Goal: Task Accomplishment & Management: Manage account settings

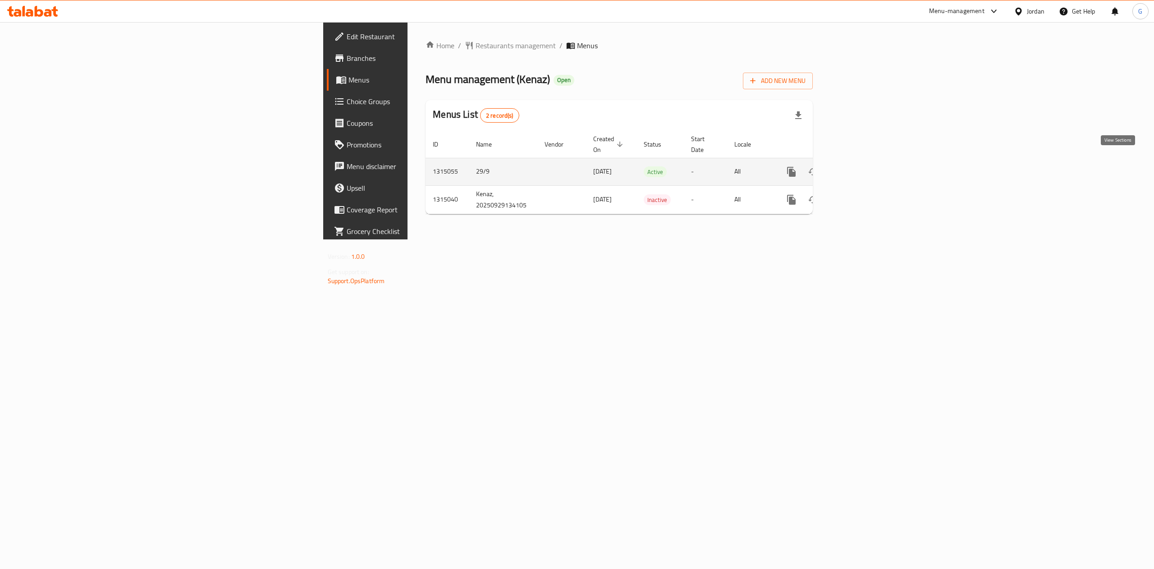
click at [862, 166] on icon "enhanced table" at bounding box center [856, 171] width 11 height 11
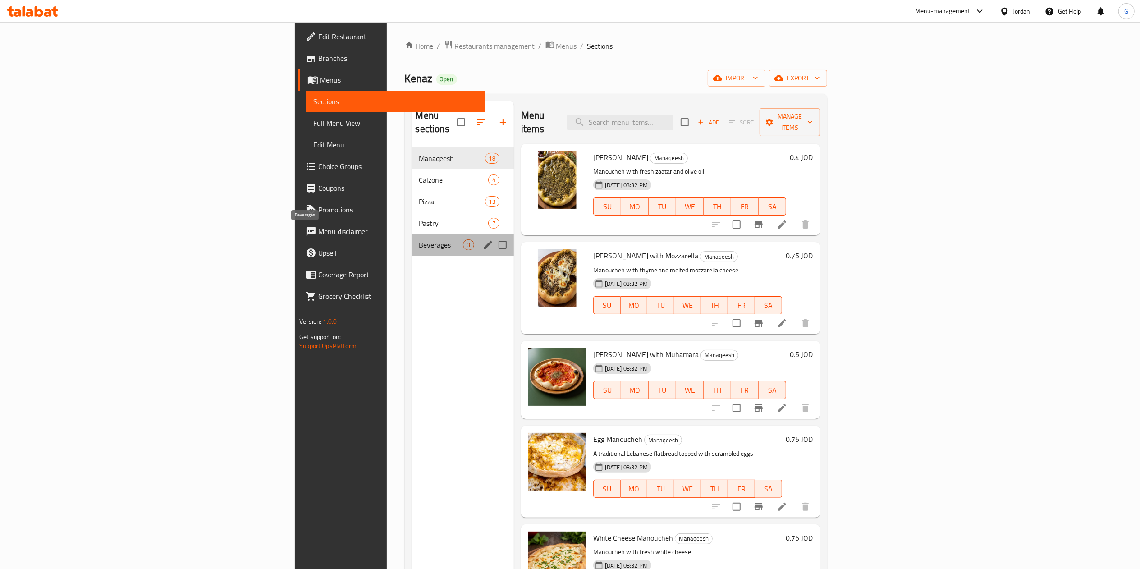
click at [419, 239] on span "Beverages" at bounding box center [441, 244] width 44 height 11
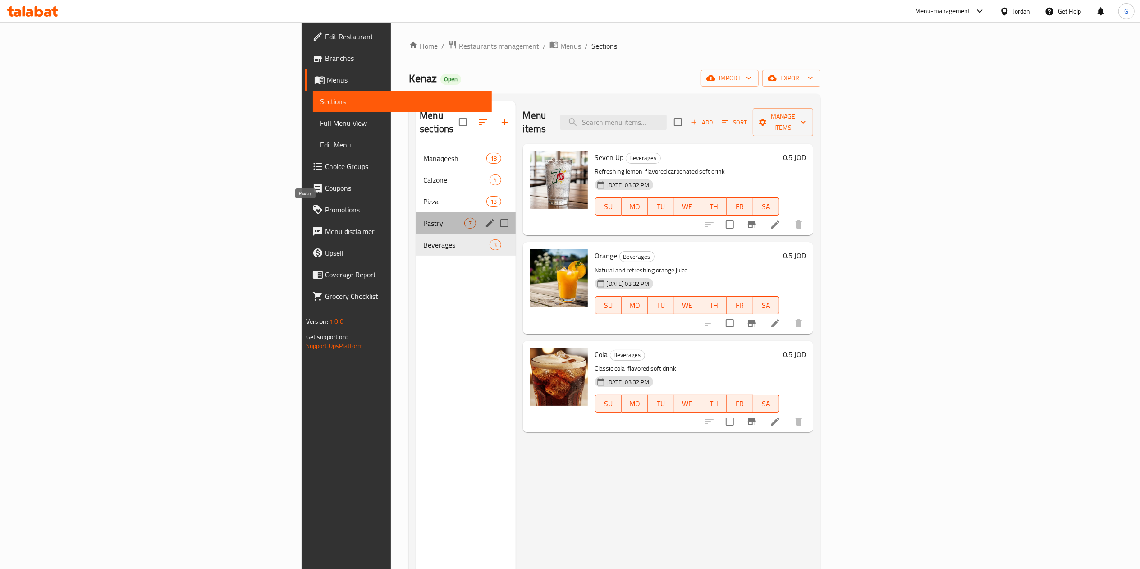
click at [423, 218] on span "Pastry" at bounding box center [443, 223] width 41 height 11
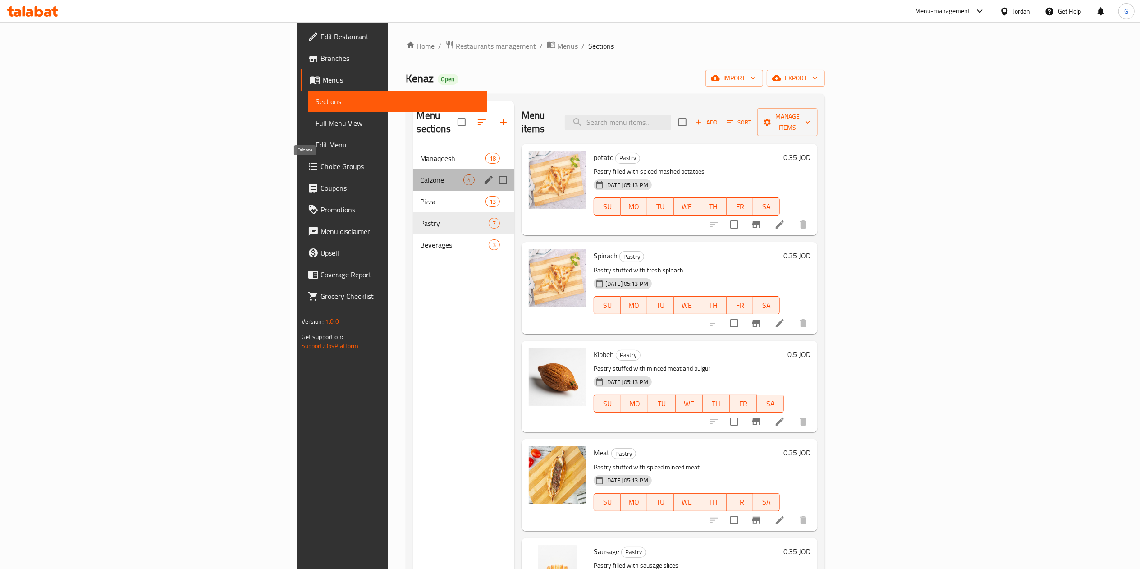
click at [421, 174] on span "Calzone" at bounding box center [442, 179] width 43 height 11
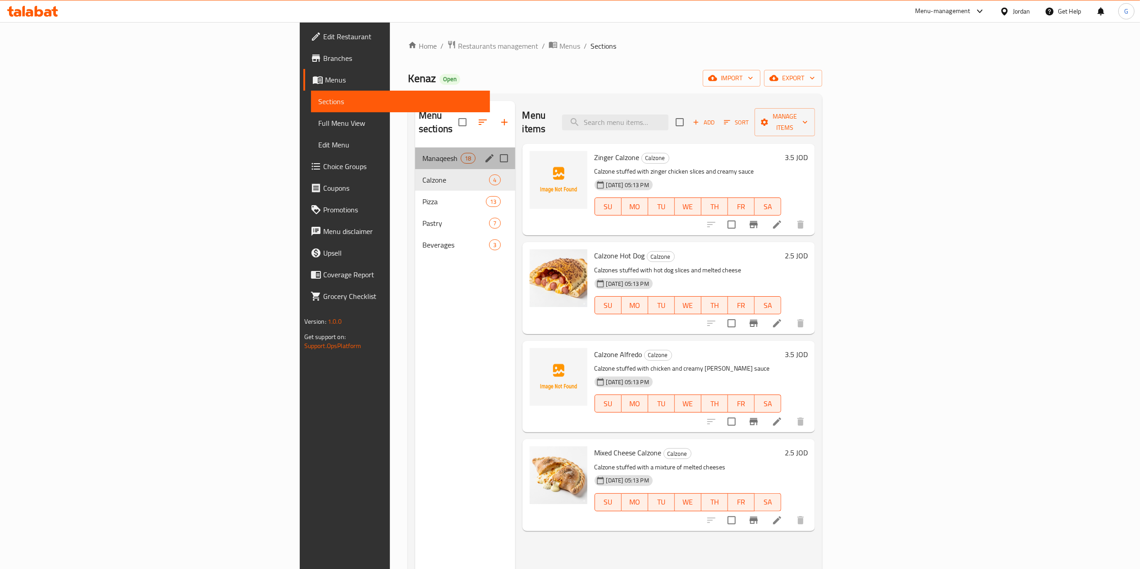
click at [415, 151] on div "Manaqeesh 18" at bounding box center [465, 158] width 100 height 22
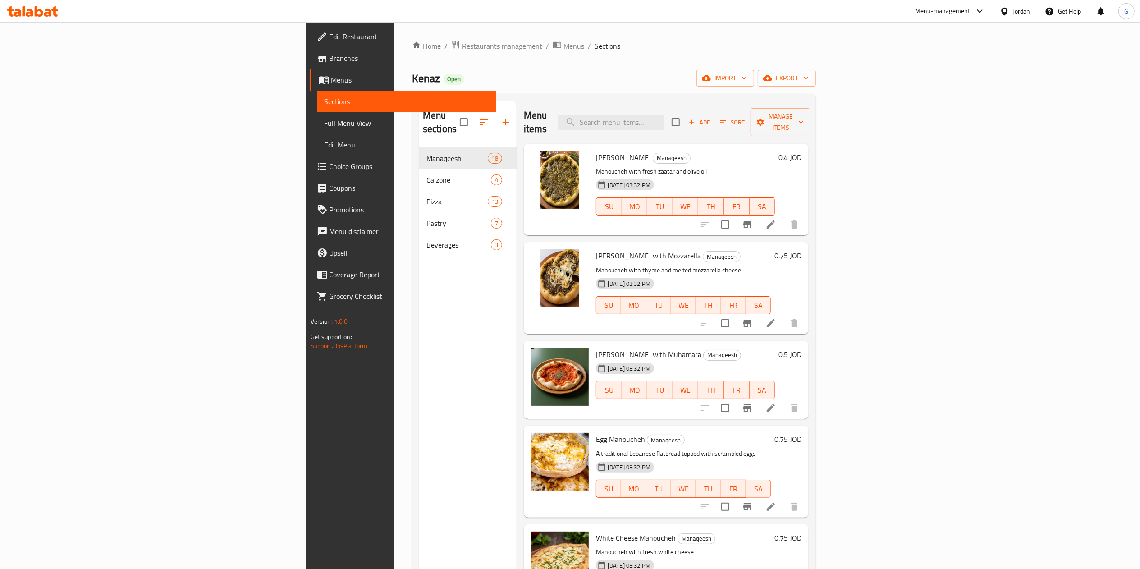
click at [52, 9] on icon at bounding box center [32, 11] width 51 height 11
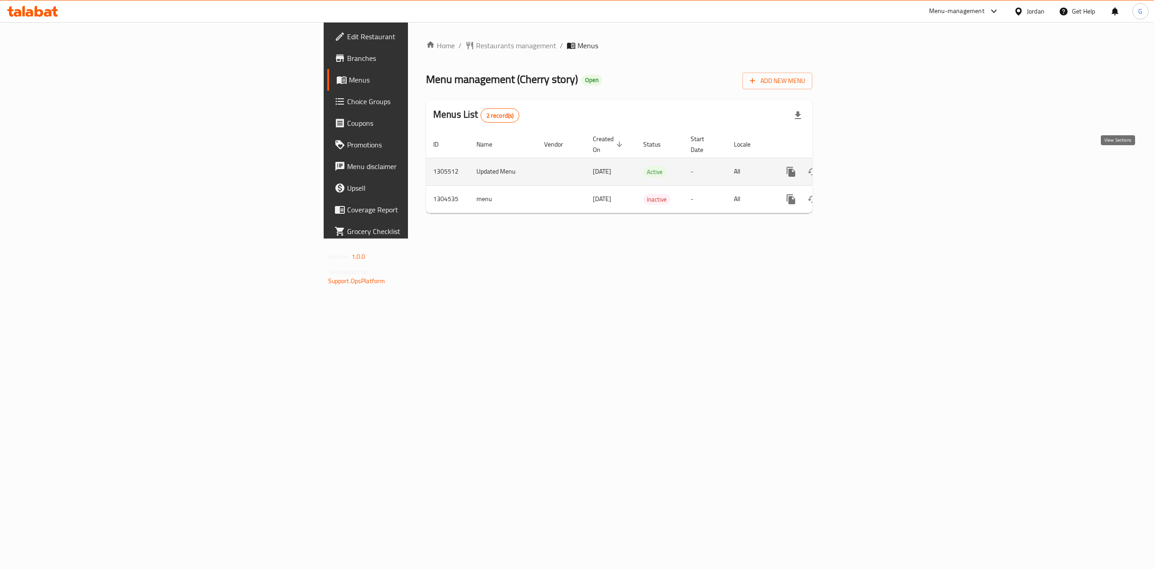
click at [861, 166] on icon "enhanced table" at bounding box center [856, 171] width 11 height 11
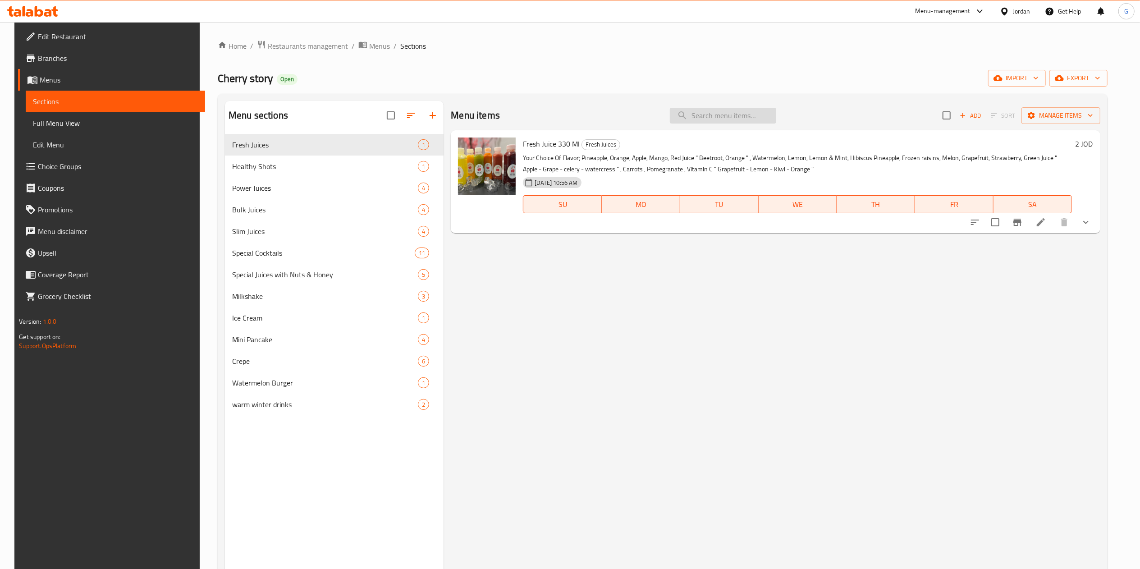
click at [695, 111] on input "search" at bounding box center [723, 116] width 106 height 16
click at [815, 61] on div "Home / Restaurants management / Menus / Sections Cherry story Open import expor…" at bounding box center [663, 358] width 890 height 637
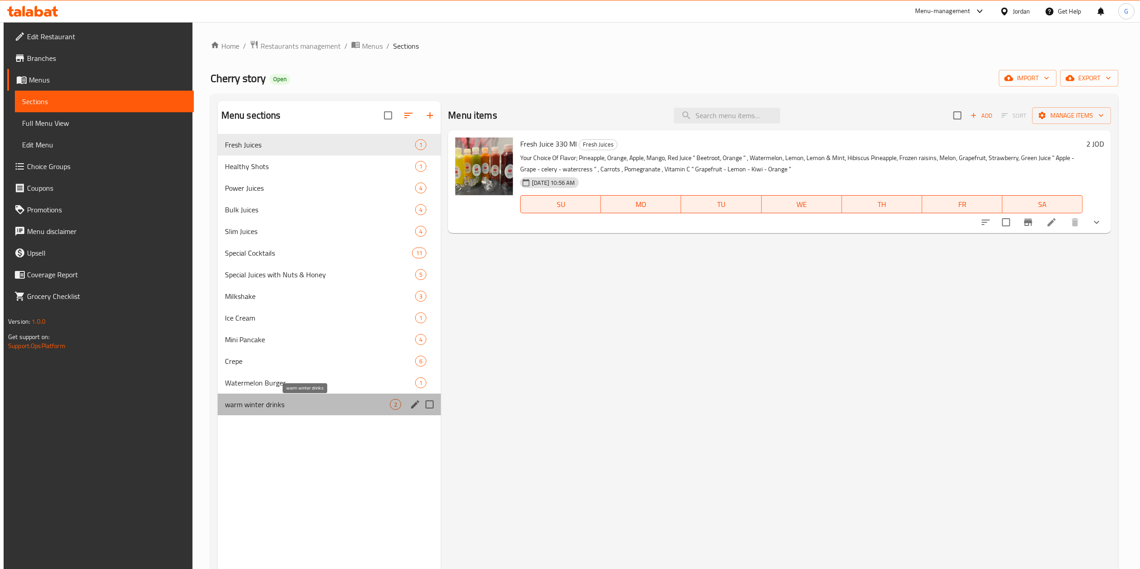
click at [307, 406] on span "warm winter drinks" at bounding box center [307, 404] width 165 height 11
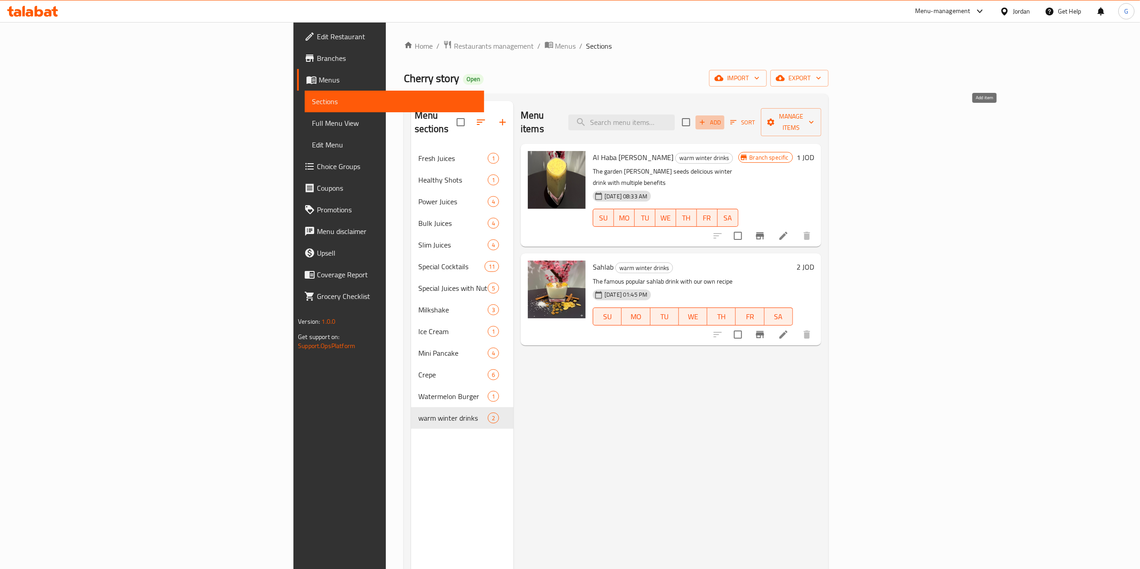
click at [722, 120] on span "Add" at bounding box center [710, 122] width 24 height 10
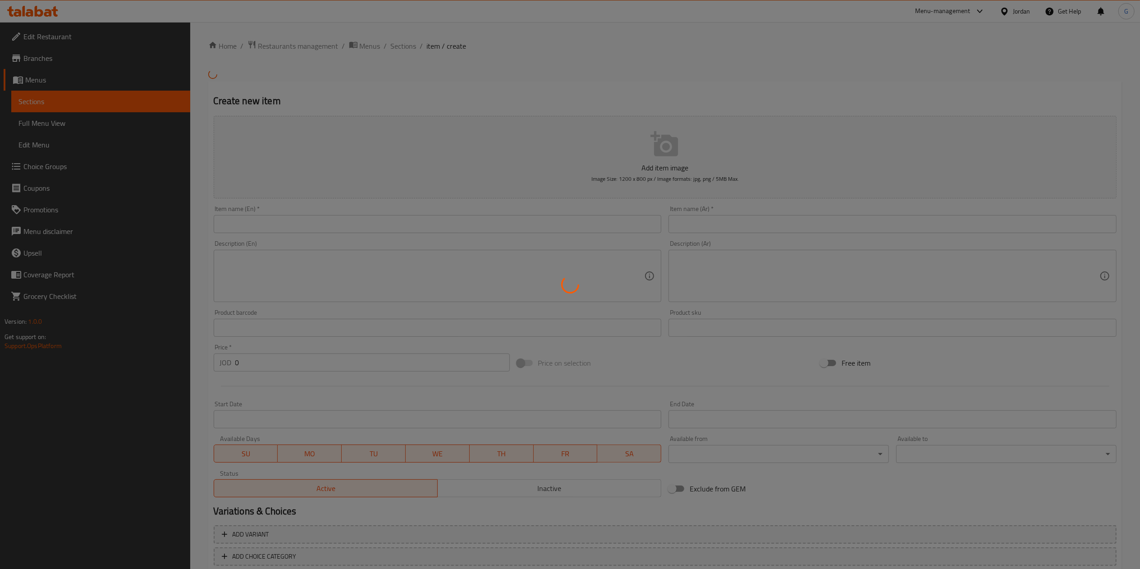
click at [756, 254] on div at bounding box center [570, 284] width 1140 height 569
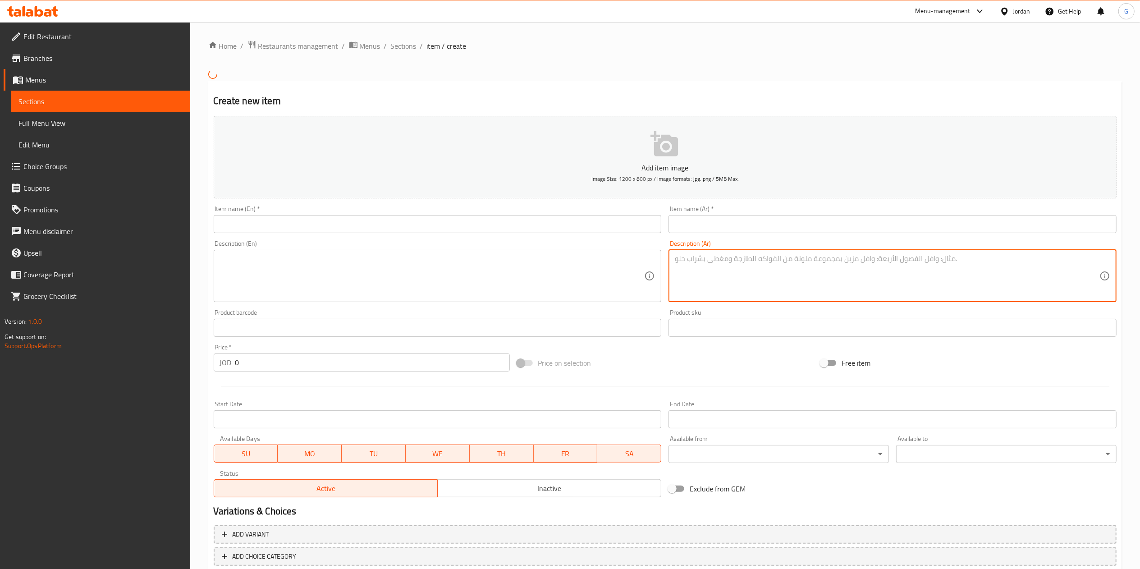
click at [740, 277] on textarea at bounding box center [887, 275] width 425 height 43
paste textarea "مشروف دافىء من الزنجبيل الطبيعي ممزوج بالحليب والعسل ووصفتنا الصحية الخاصة بمذا…"
type textarea "مشروف دافىء من الزنجبيل الطبيعي ممزوج بالحليب والعسل ووصفتنا الصحية الخاصة بمذا…"
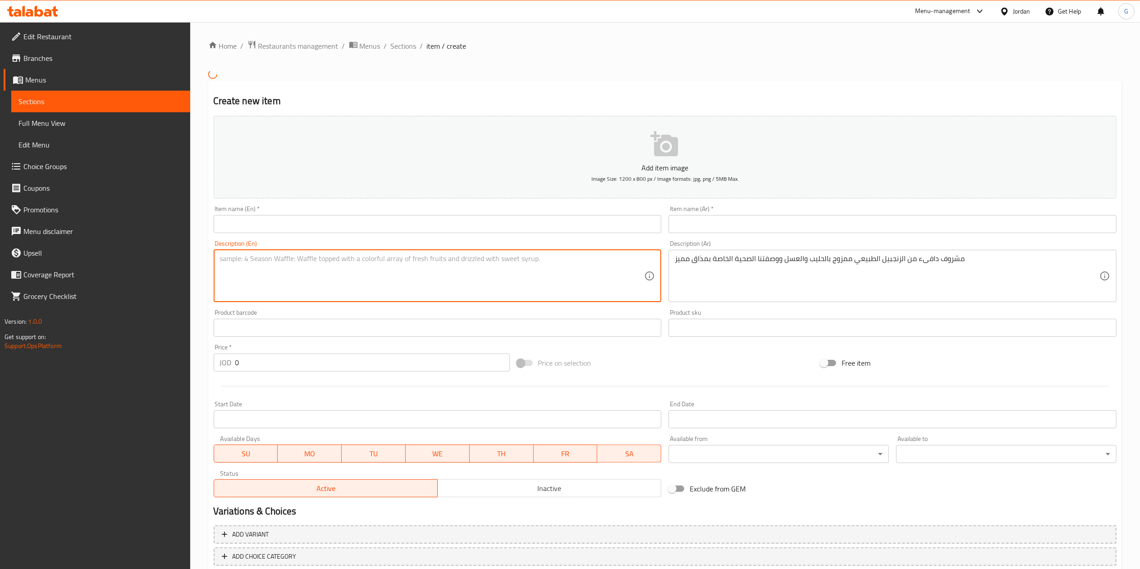
click at [572, 266] on textarea at bounding box center [432, 275] width 425 height 43
paste textarea "A warm drink made from natural ginger mixed with milk and honey. Our special he…"
type textarea "A warm drink made from natural ginger mixed with milk and honey. Our special he…"
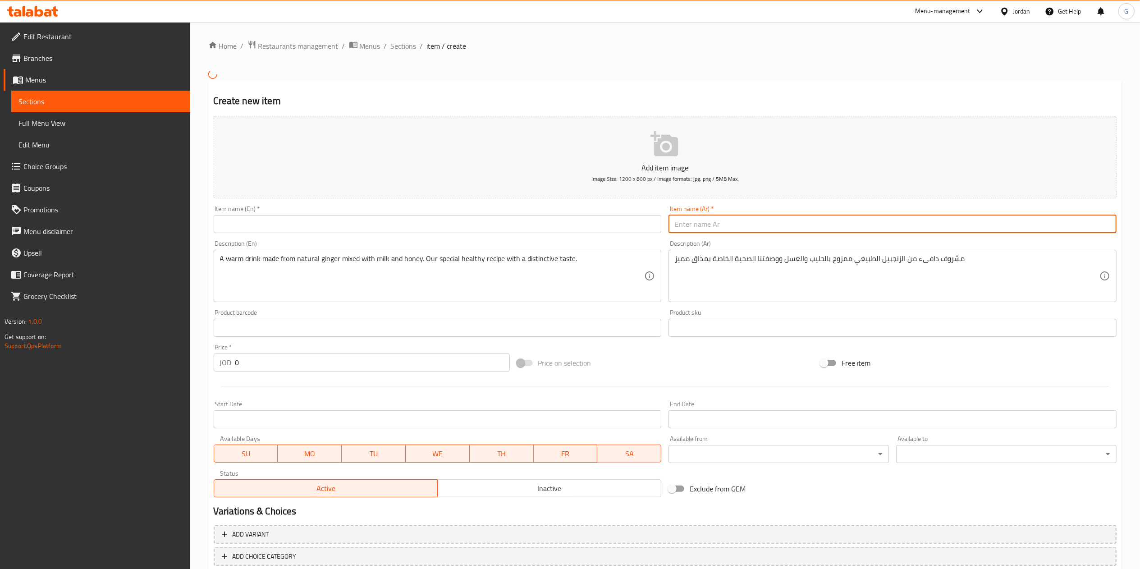
paste input "زنجبيل الحليب والعسل"
click at [698, 225] on input "زنجبيل الحليب والعسل" at bounding box center [893, 224] width 448 height 18
type input "زنجبيل الحليب والعسل"
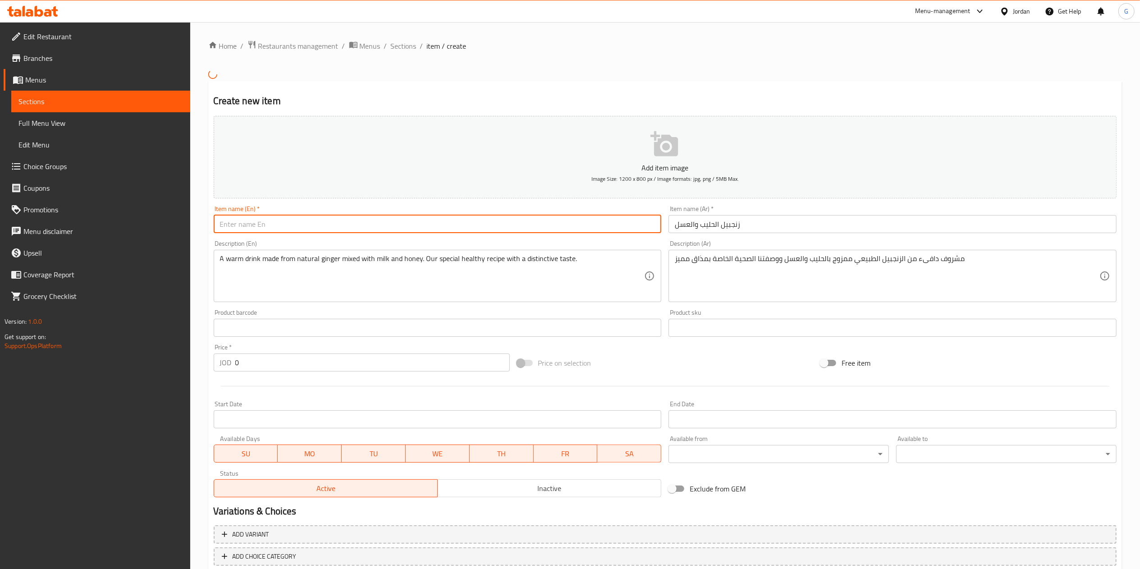
paste input "Ginger milk and honey"
click at [510, 229] on input "Ginger milk and honey" at bounding box center [438, 224] width 448 height 18
type input "Ginger milk and honey"
click at [412, 360] on input "0" at bounding box center [372, 362] width 275 height 18
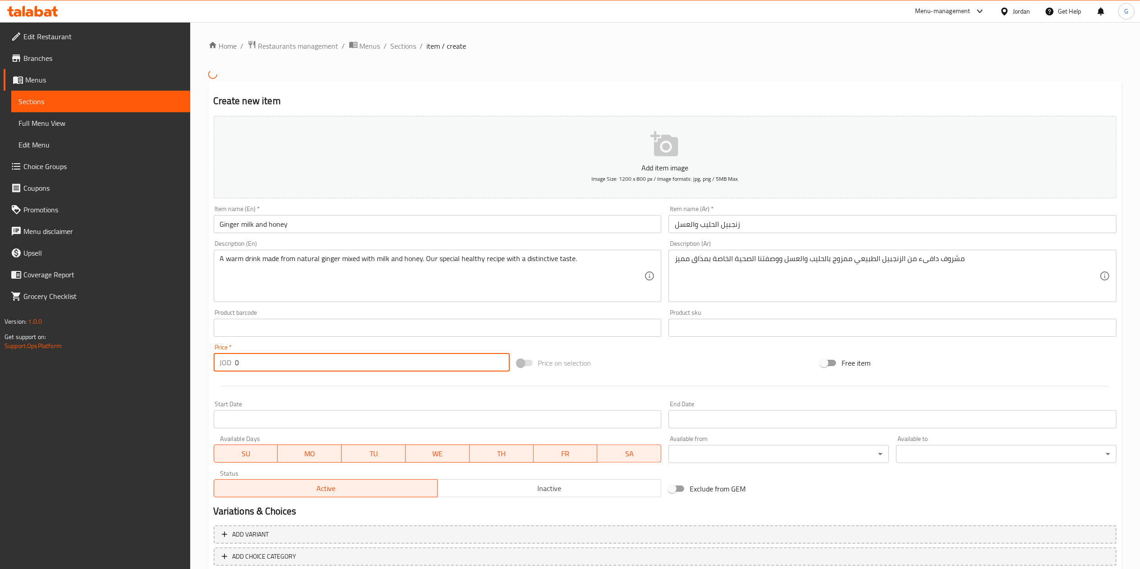
click at [412, 360] on input "0" at bounding box center [372, 362] width 275 height 18
type input "2"
type input "2.25"
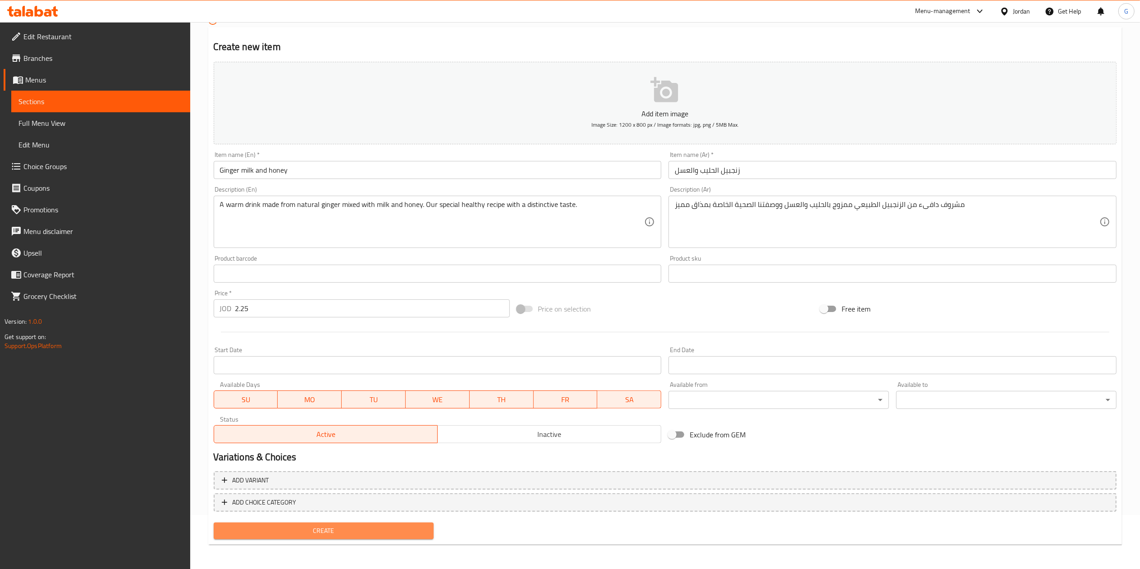
click at [323, 526] on span "Create" at bounding box center [324, 530] width 206 height 11
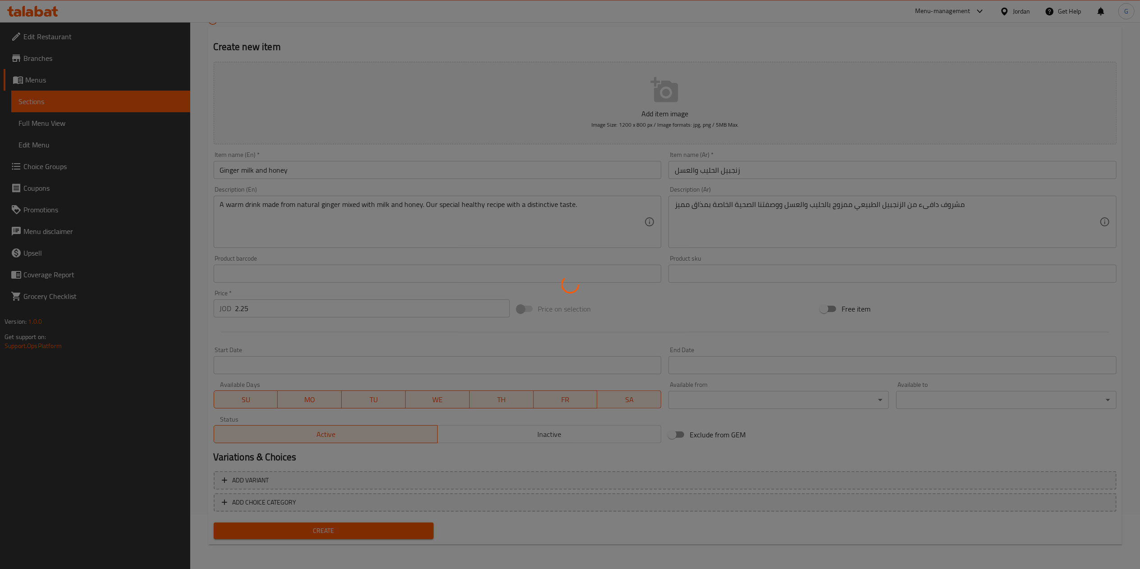
type input "0"
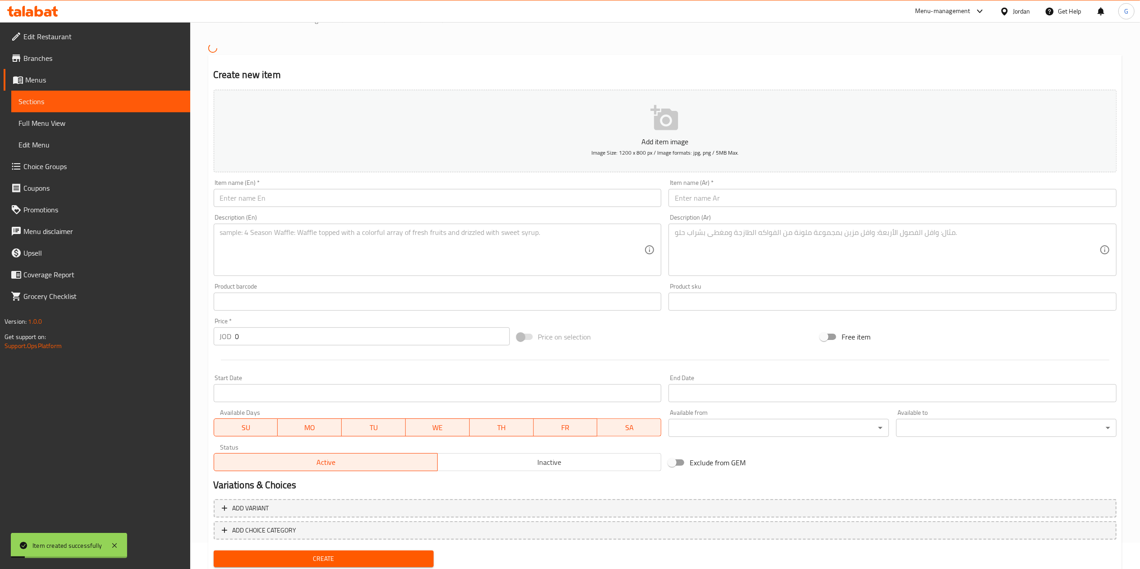
scroll to position [0, 0]
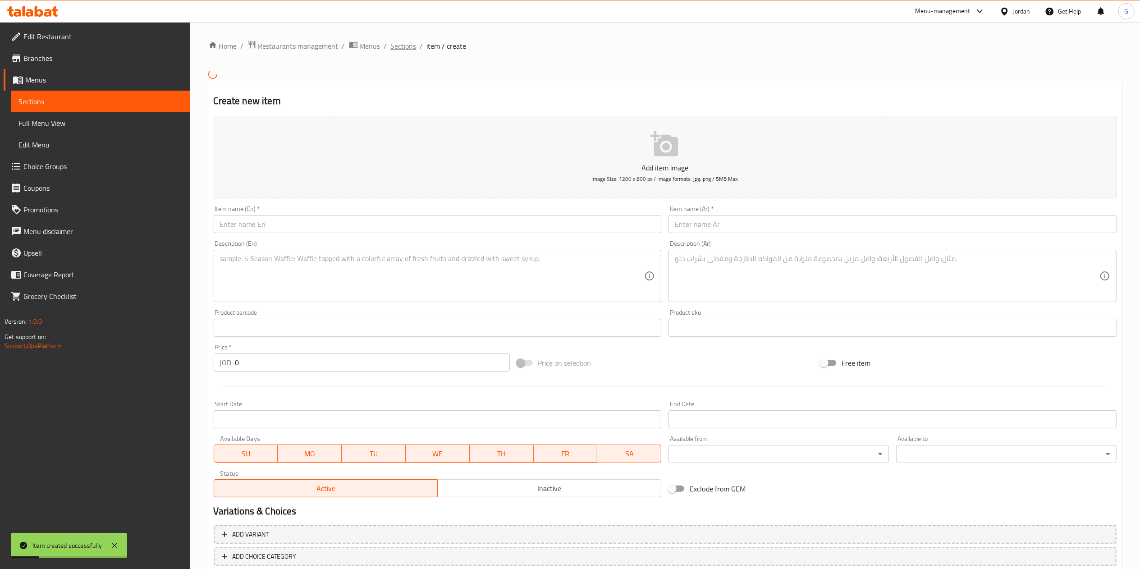
click at [408, 45] on span "Sections" at bounding box center [404, 46] width 26 height 11
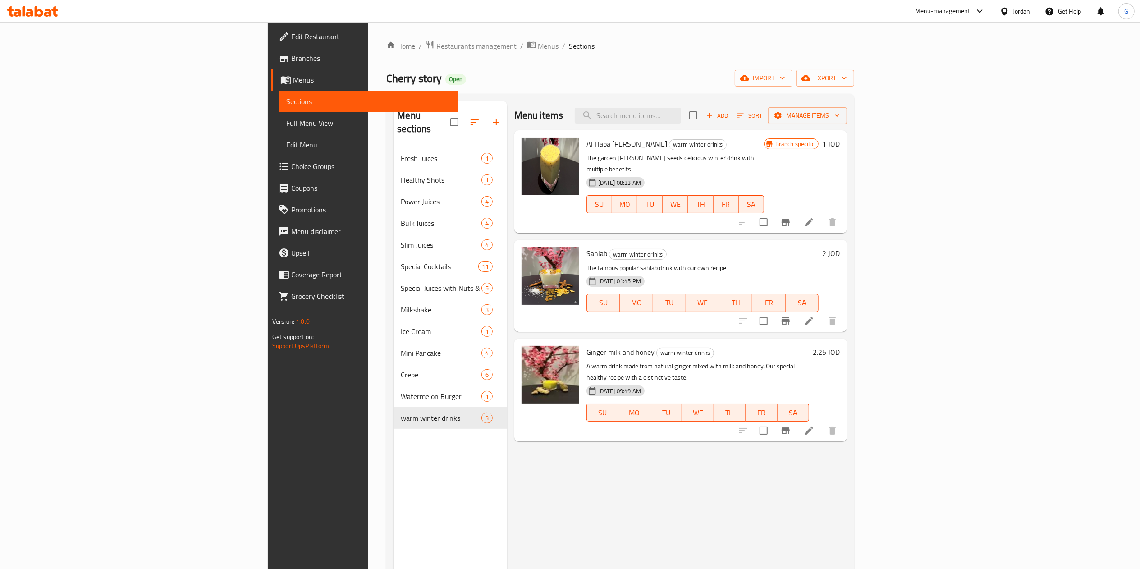
click at [50, 13] on icon at bounding box center [48, 13] width 8 height 8
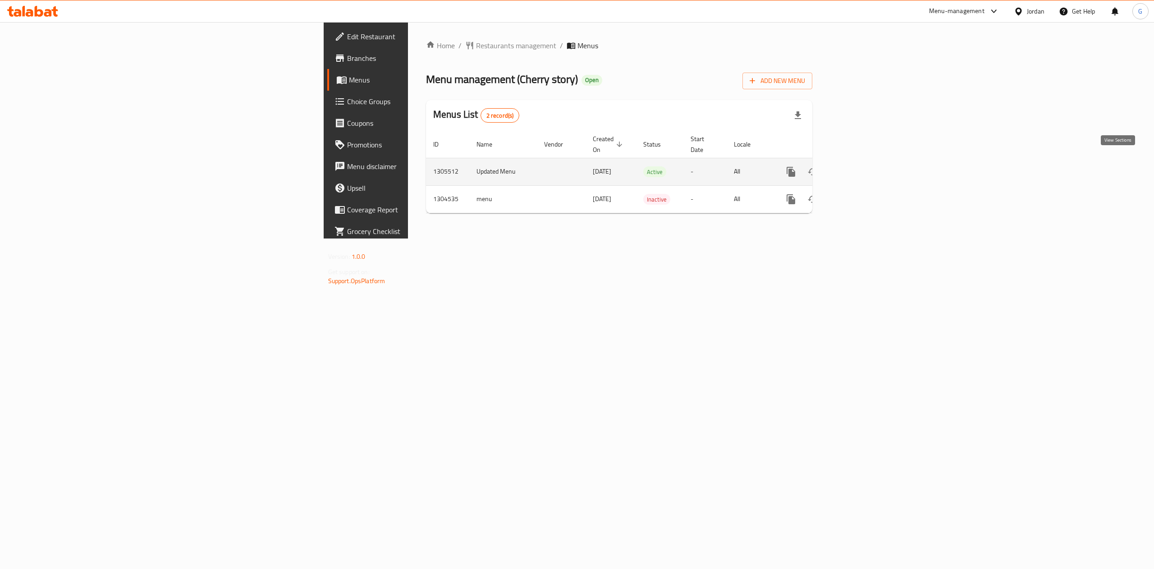
click at [861, 166] on icon "enhanced table" at bounding box center [856, 171] width 11 height 11
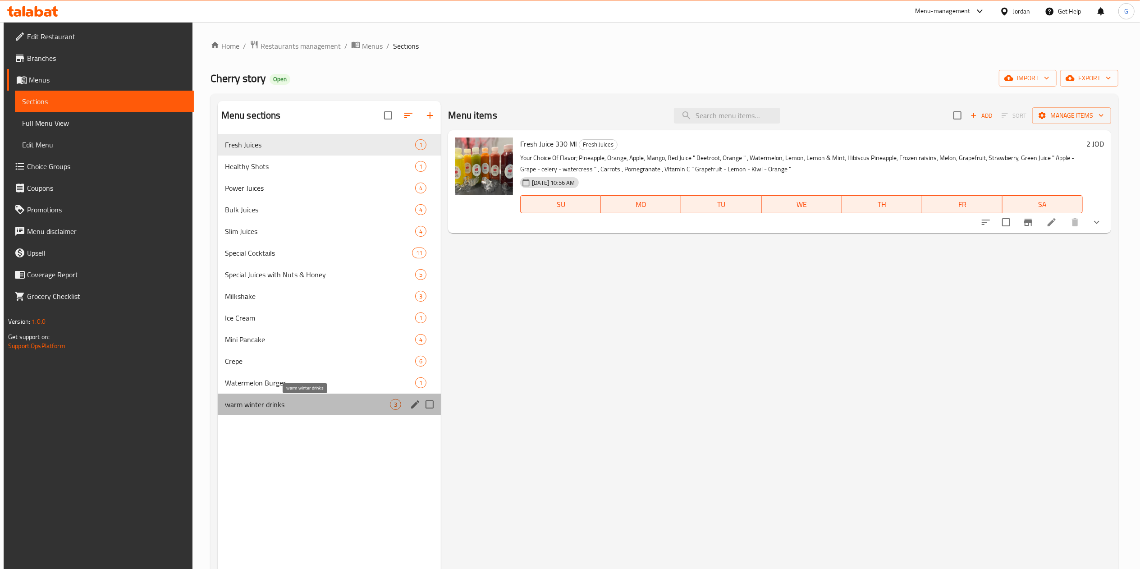
click at [264, 403] on span "warm winter drinks" at bounding box center [307, 404] width 165 height 11
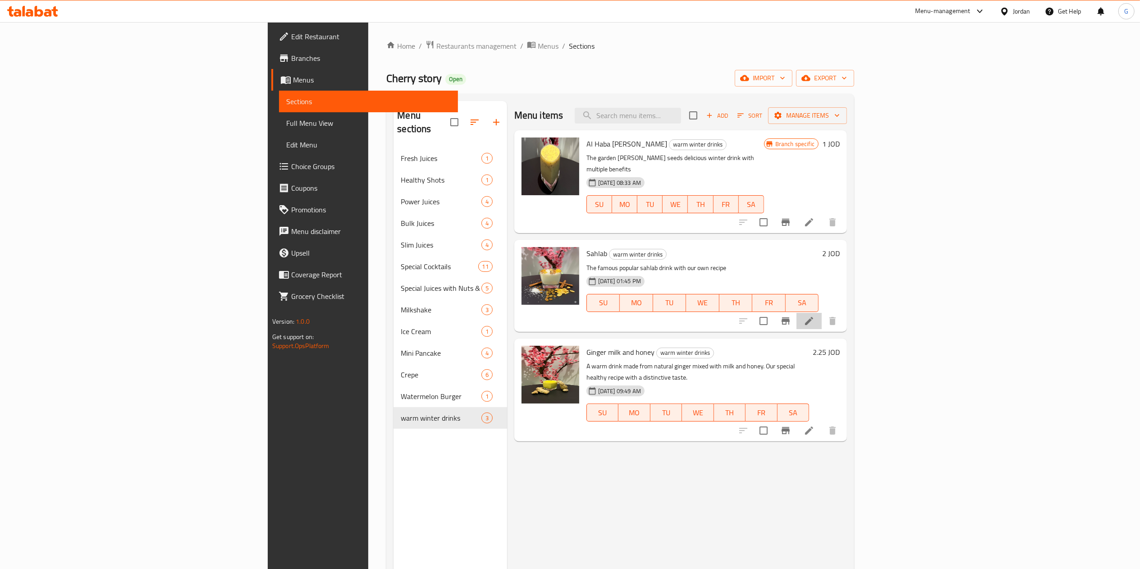
click at [822, 313] on li at bounding box center [809, 321] width 25 height 16
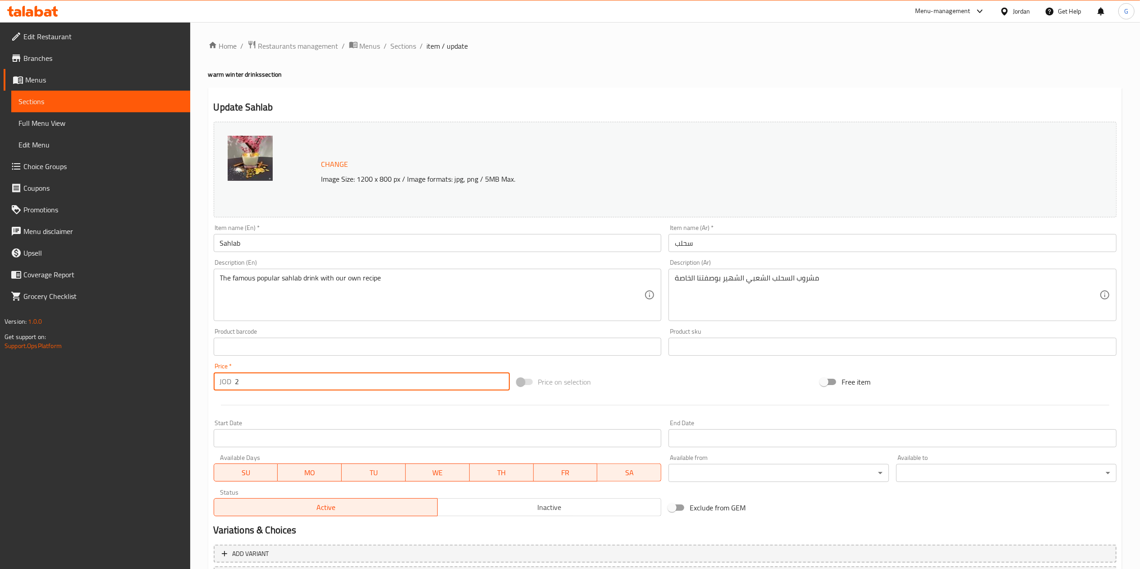
click at [287, 375] on input "2" at bounding box center [372, 381] width 275 height 18
type input "2.25"
click at [1138, 503] on div "Home / Restaurants management / Menus / Sections / item / update warm winter dr…" at bounding box center [665, 336] width 950 height 628
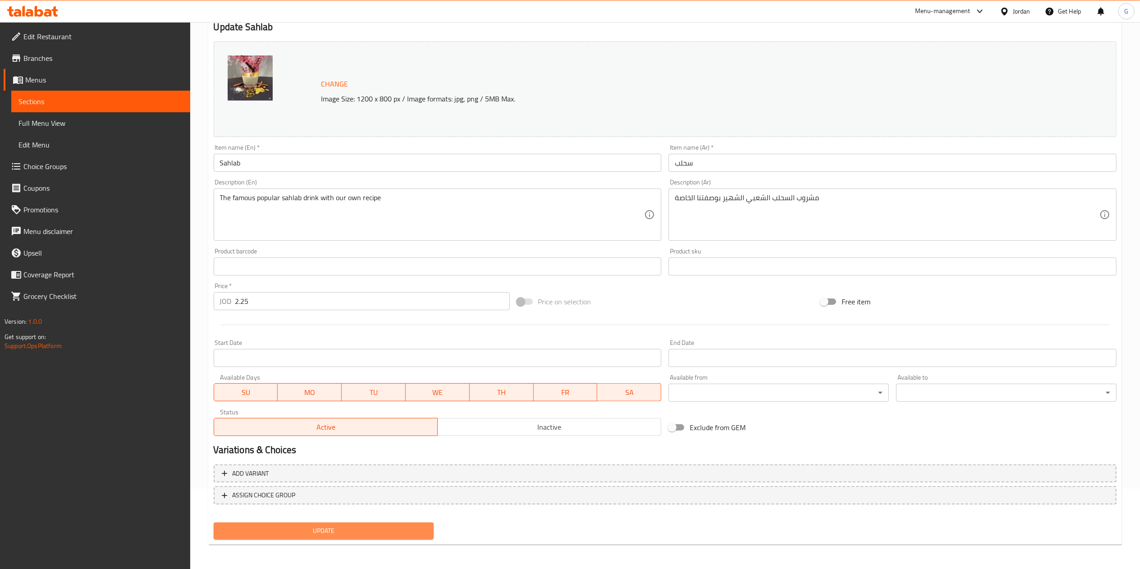
click at [322, 528] on span "Update" at bounding box center [324, 530] width 206 height 11
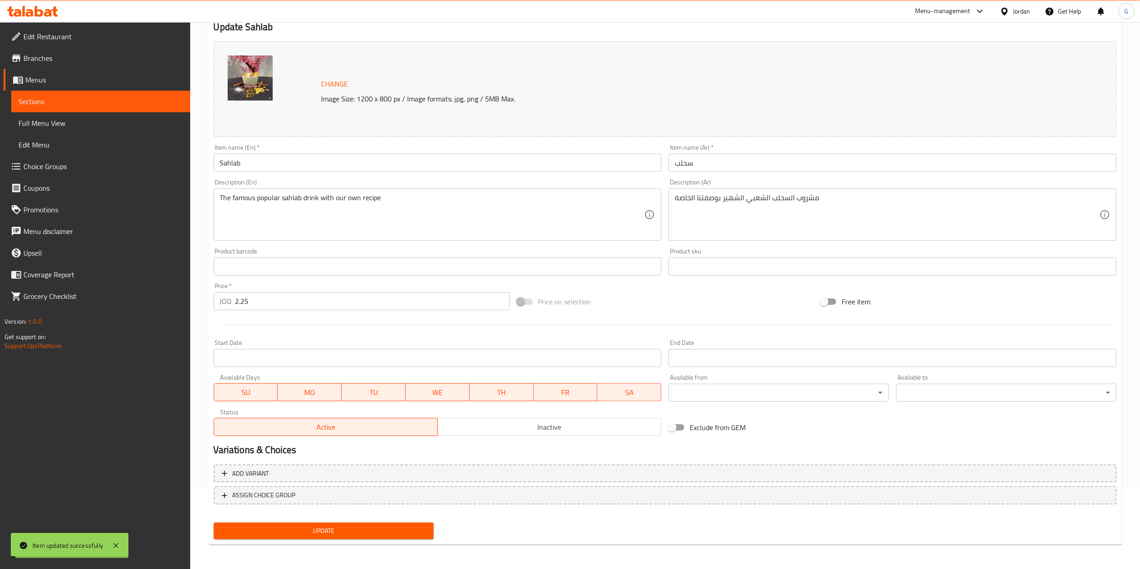
scroll to position [0, 0]
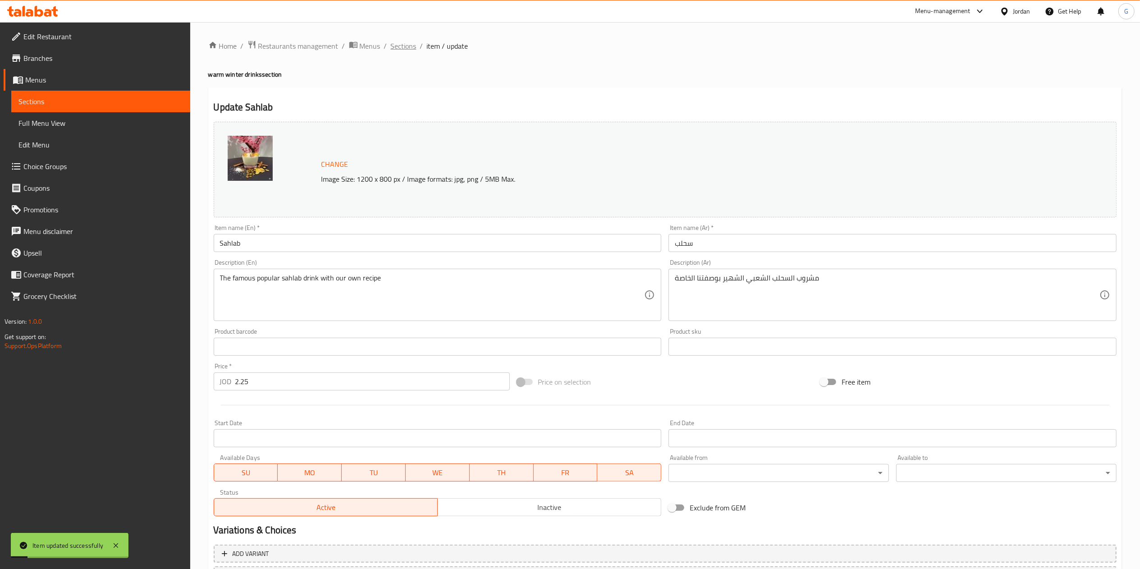
click at [408, 41] on span "Sections" at bounding box center [404, 46] width 26 height 11
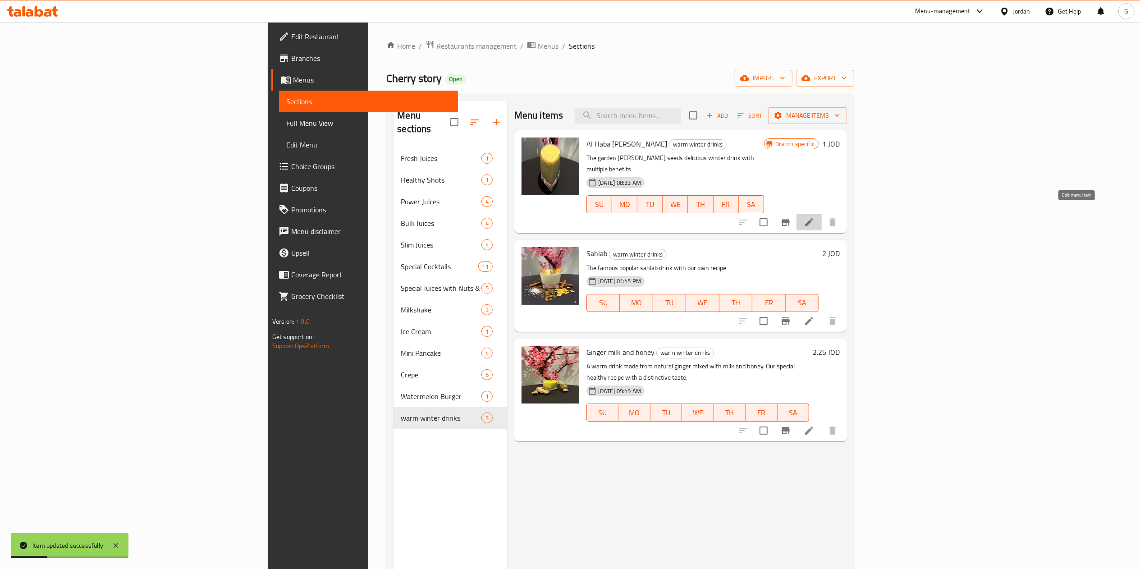
click at [815, 217] on icon at bounding box center [809, 222] width 11 height 11
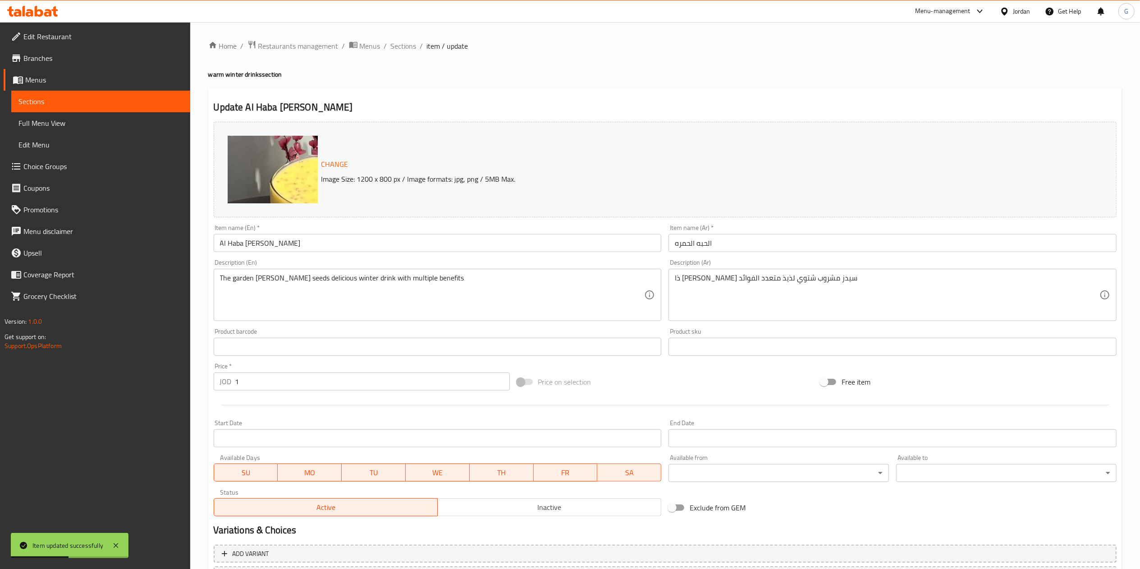
click at [289, 376] on input "1" at bounding box center [372, 381] width 275 height 18
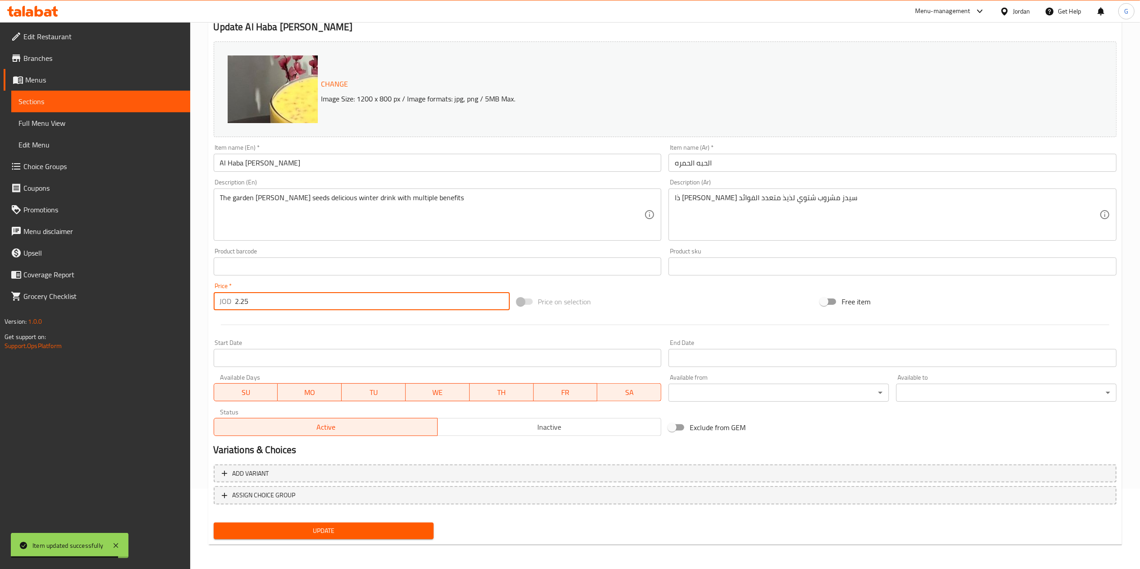
type input "2.25"
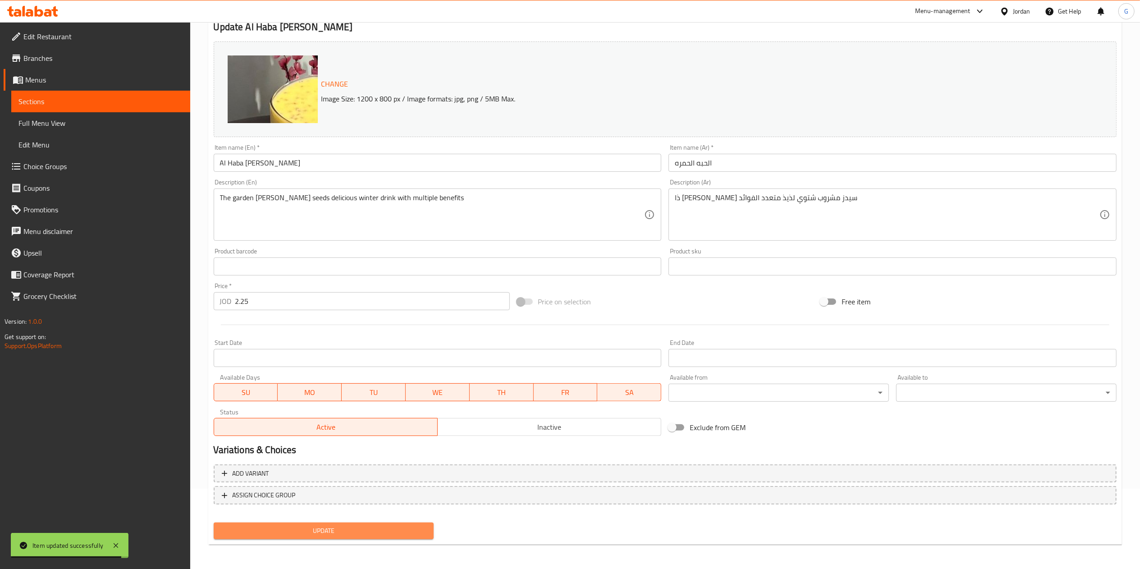
click at [385, 522] on button "Update" at bounding box center [324, 530] width 220 height 17
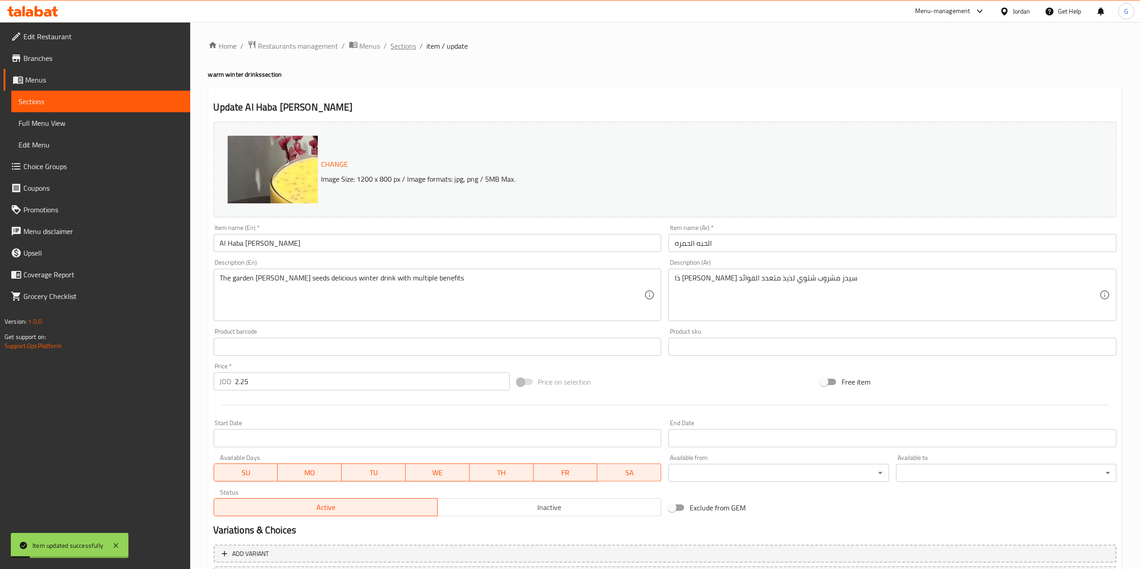
click at [412, 45] on span "Sections" at bounding box center [404, 46] width 26 height 11
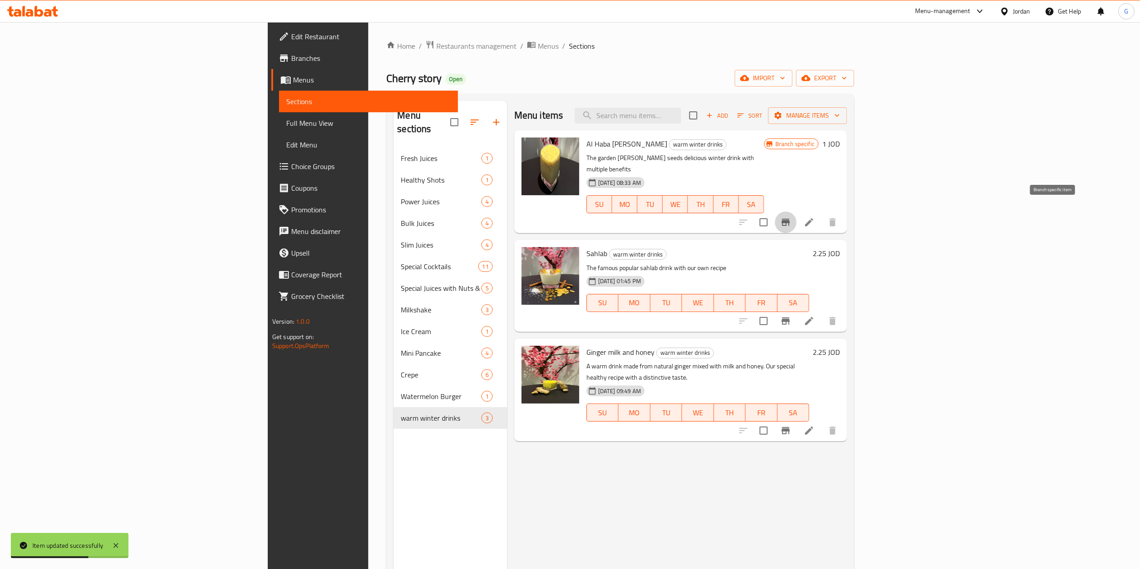
click at [797, 212] on button "Branch-specific-item" at bounding box center [786, 222] width 22 height 22
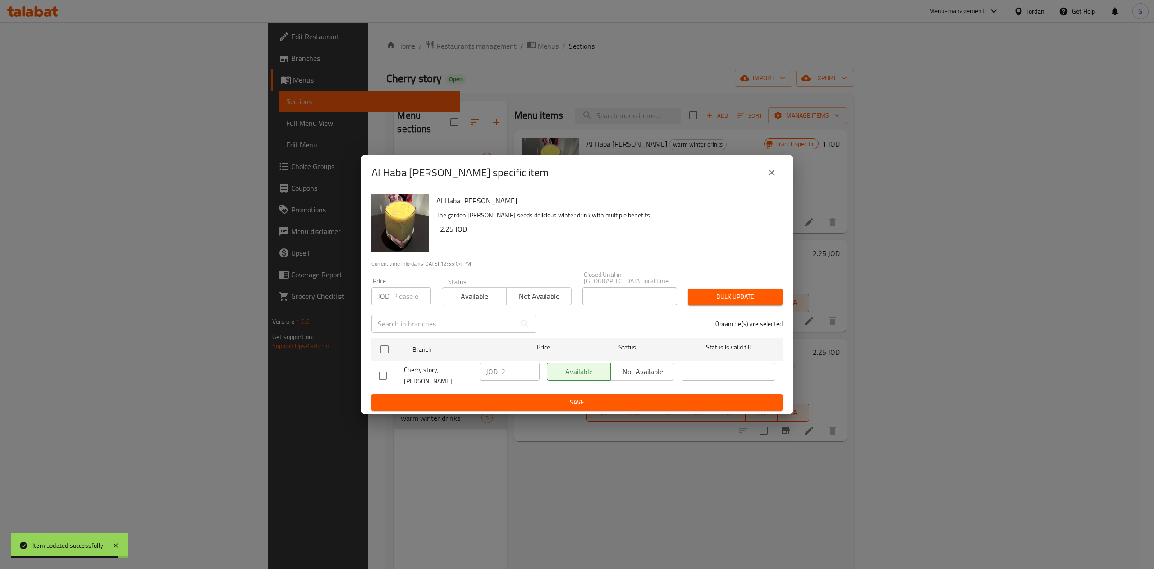
click at [385, 373] on input "checkbox" at bounding box center [382, 375] width 19 height 19
checkbox input "true"
click at [518, 367] on input "2" at bounding box center [520, 371] width 38 height 18
type input "2.25"
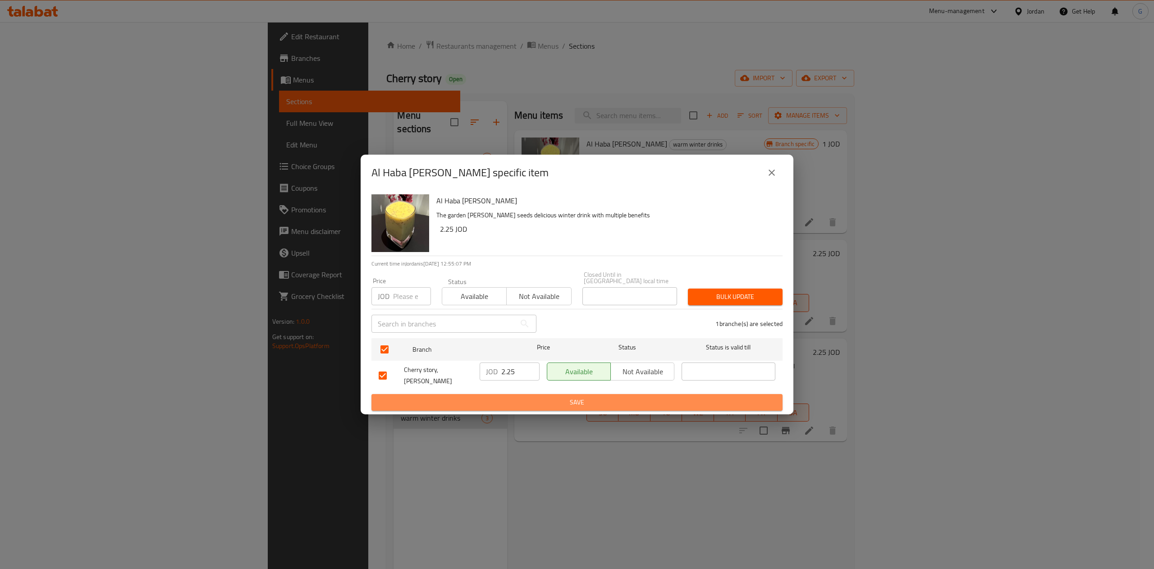
click at [561, 397] on span "Save" at bounding box center [577, 402] width 397 height 11
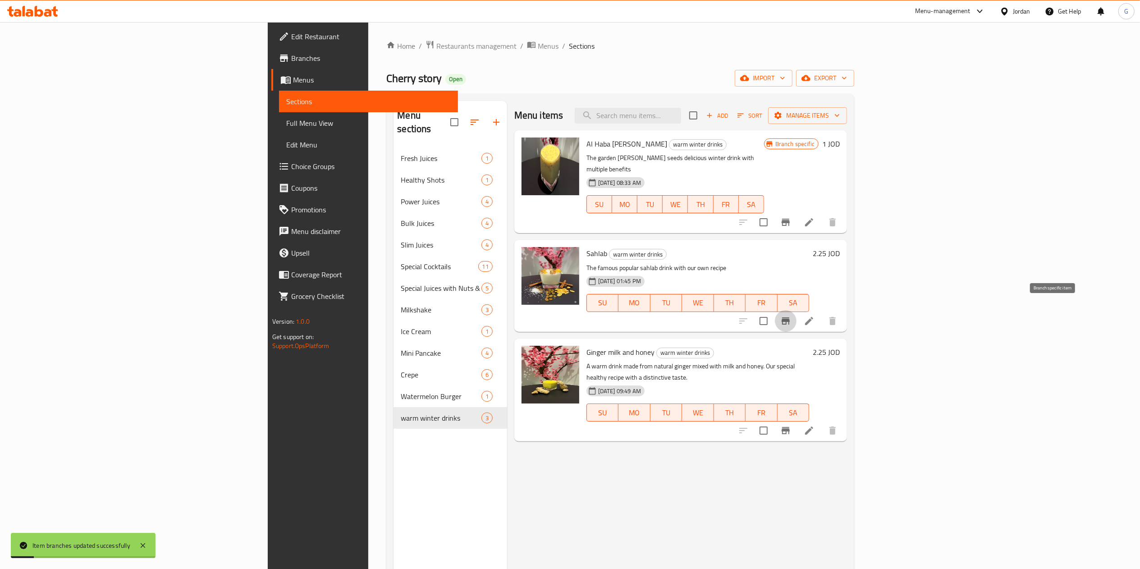
click at [797, 314] on button "Branch-specific-item" at bounding box center [786, 321] width 22 height 22
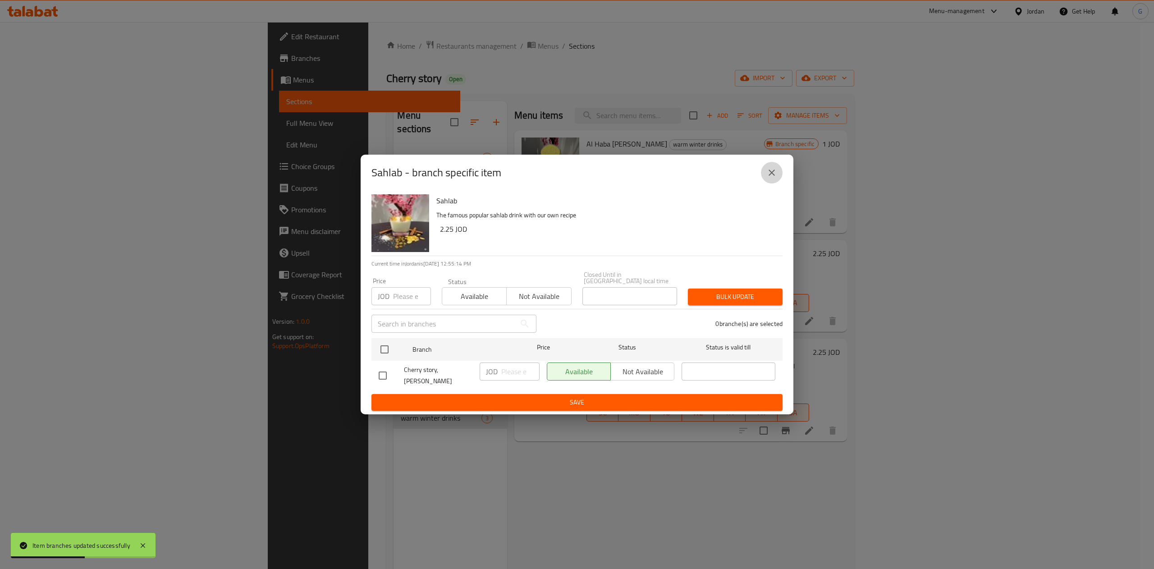
click at [773, 178] on icon "close" at bounding box center [771, 172] width 11 height 11
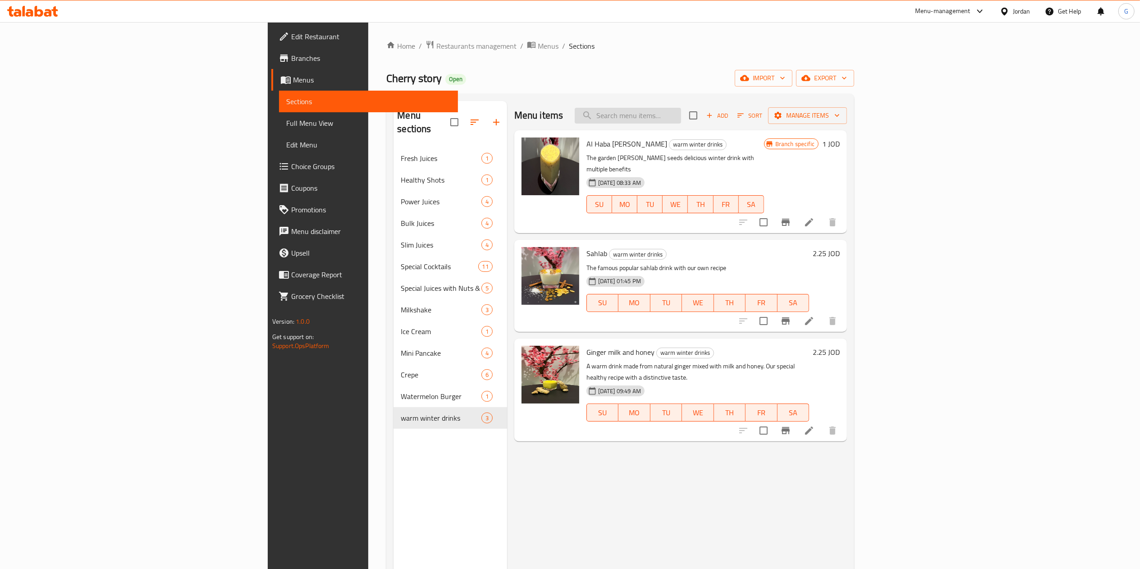
click at [681, 111] on input "search" at bounding box center [628, 116] width 106 height 16
type input "h"
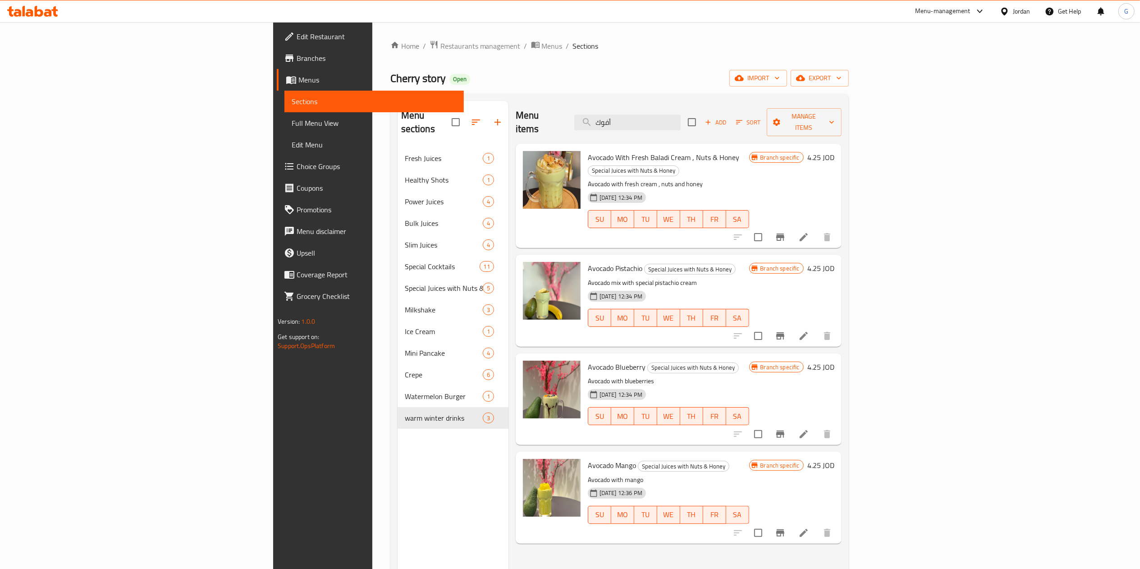
type input "أفوك"
click at [565, 369] on icon "delete image" at bounding box center [568, 373] width 6 height 8
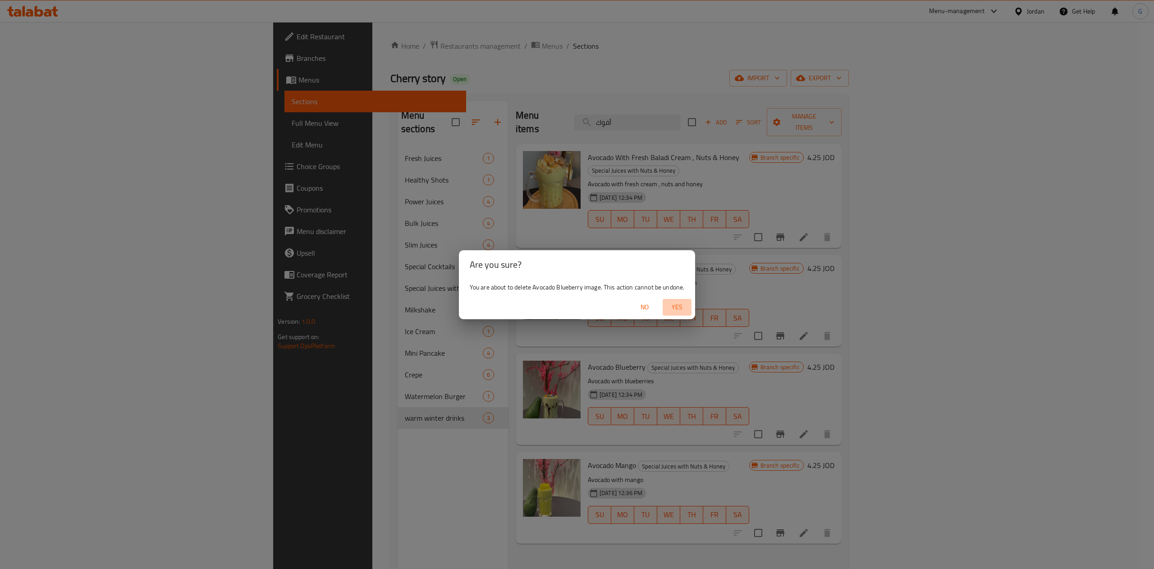
click at [681, 306] on span "Yes" at bounding box center [677, 307] width 22 height 11
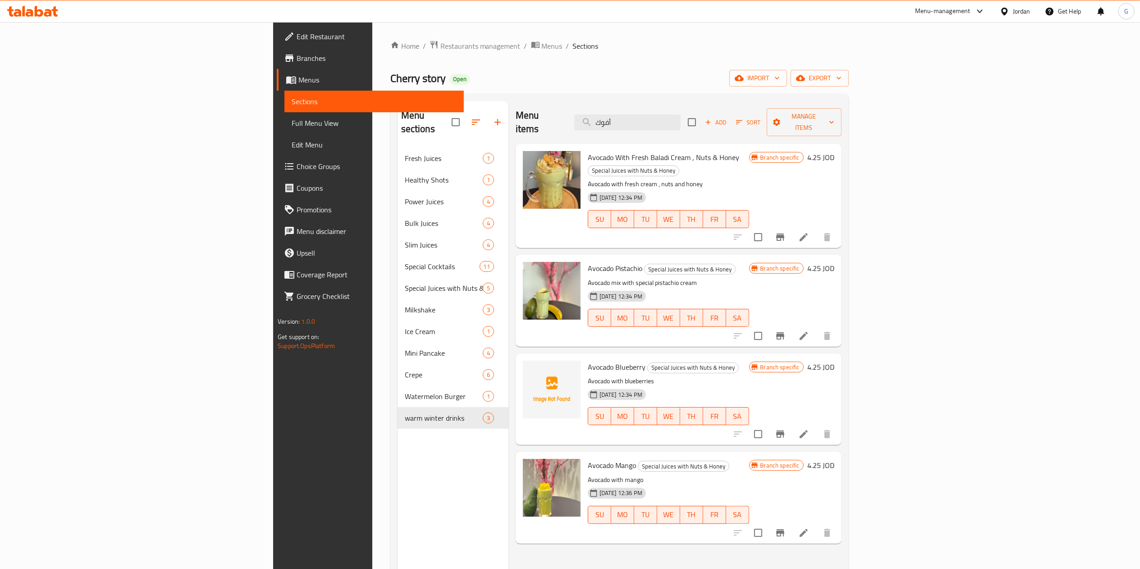
click at [53, 12] on icon at bounding box center [54, 11] width 6 height 10
